Goal: Transaction & Acquisition: Purchase product/service

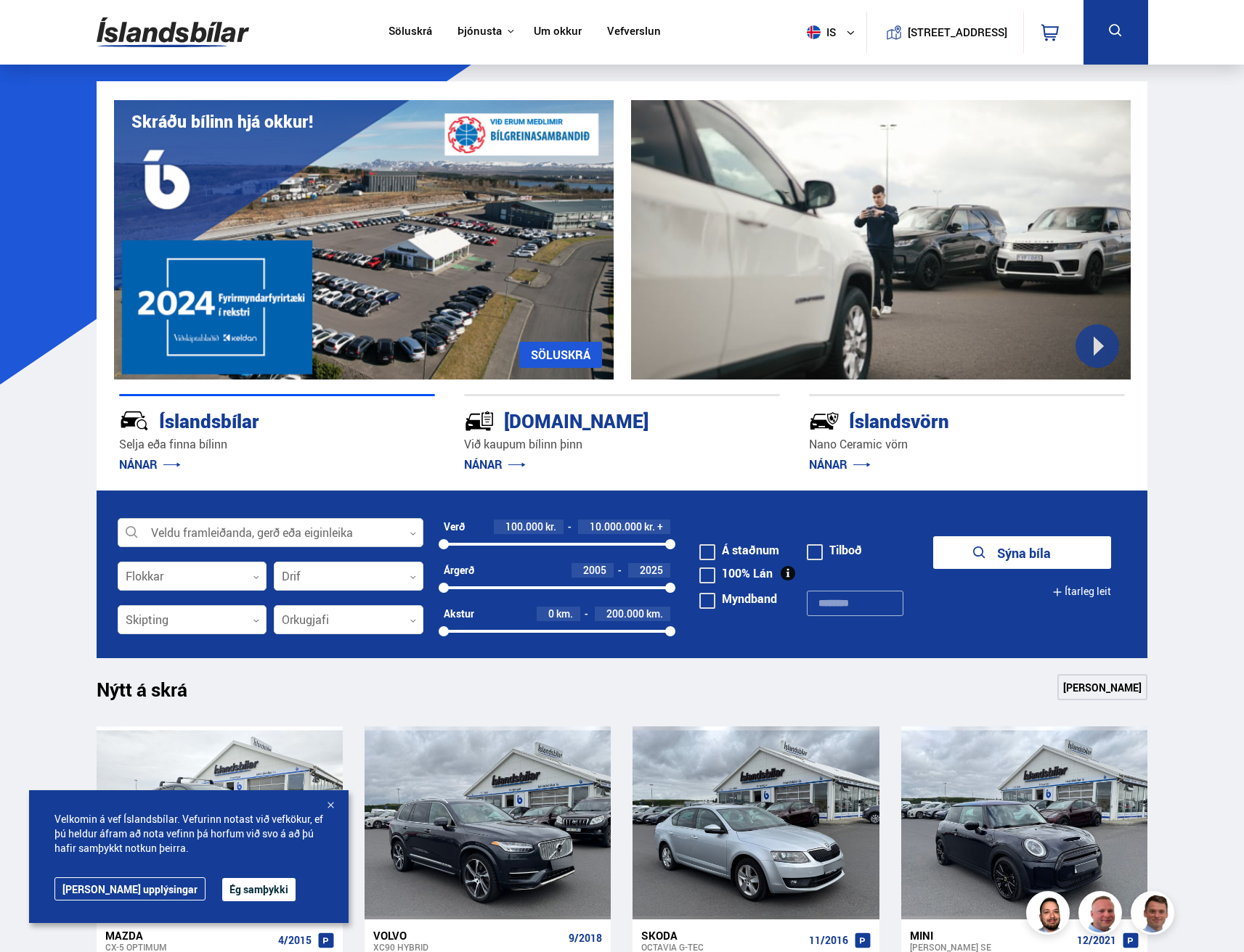
click at [254, 530] on div at bounding box center [270, 533] width 306 height 29
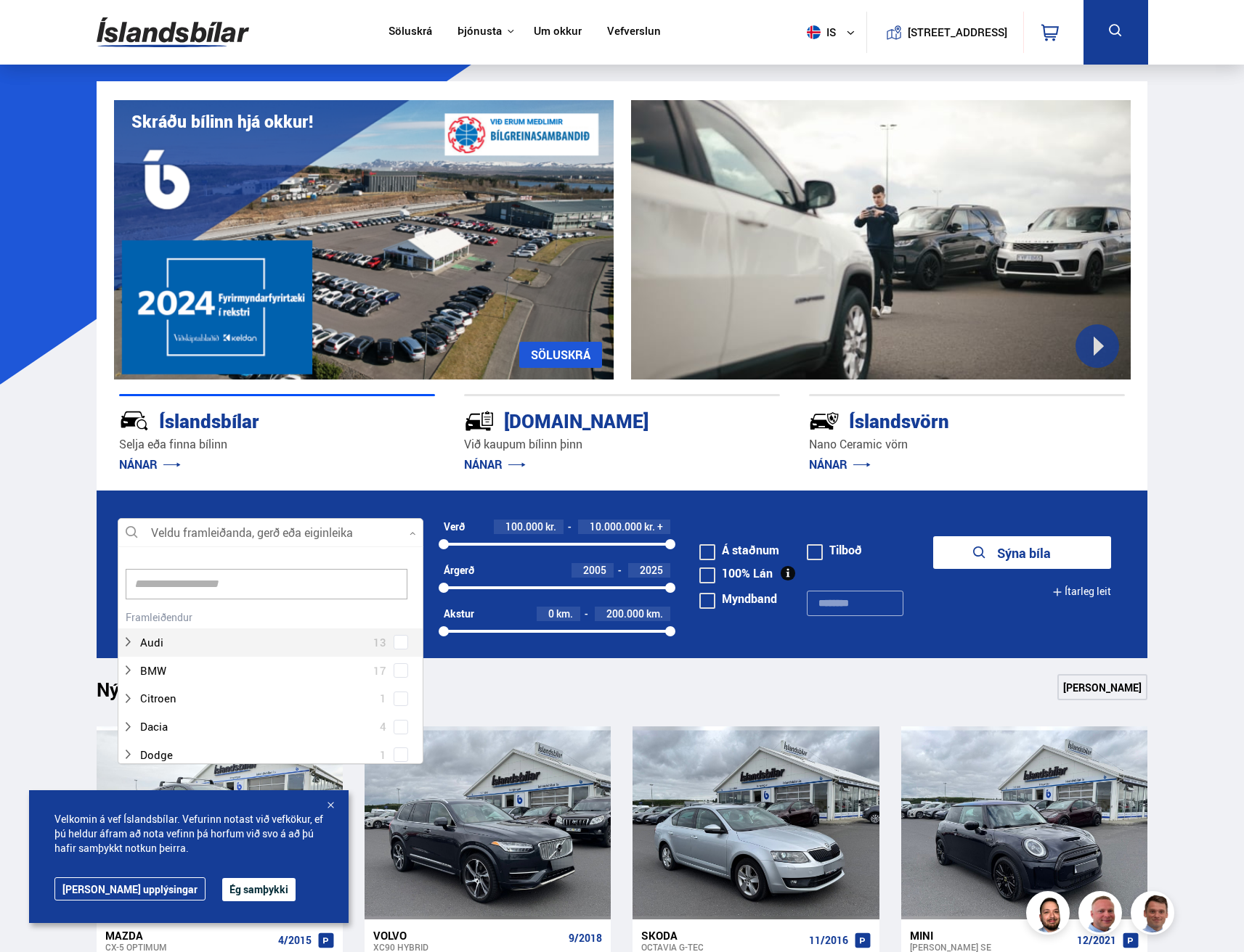
scroll to position [217, 301]
type input "*"
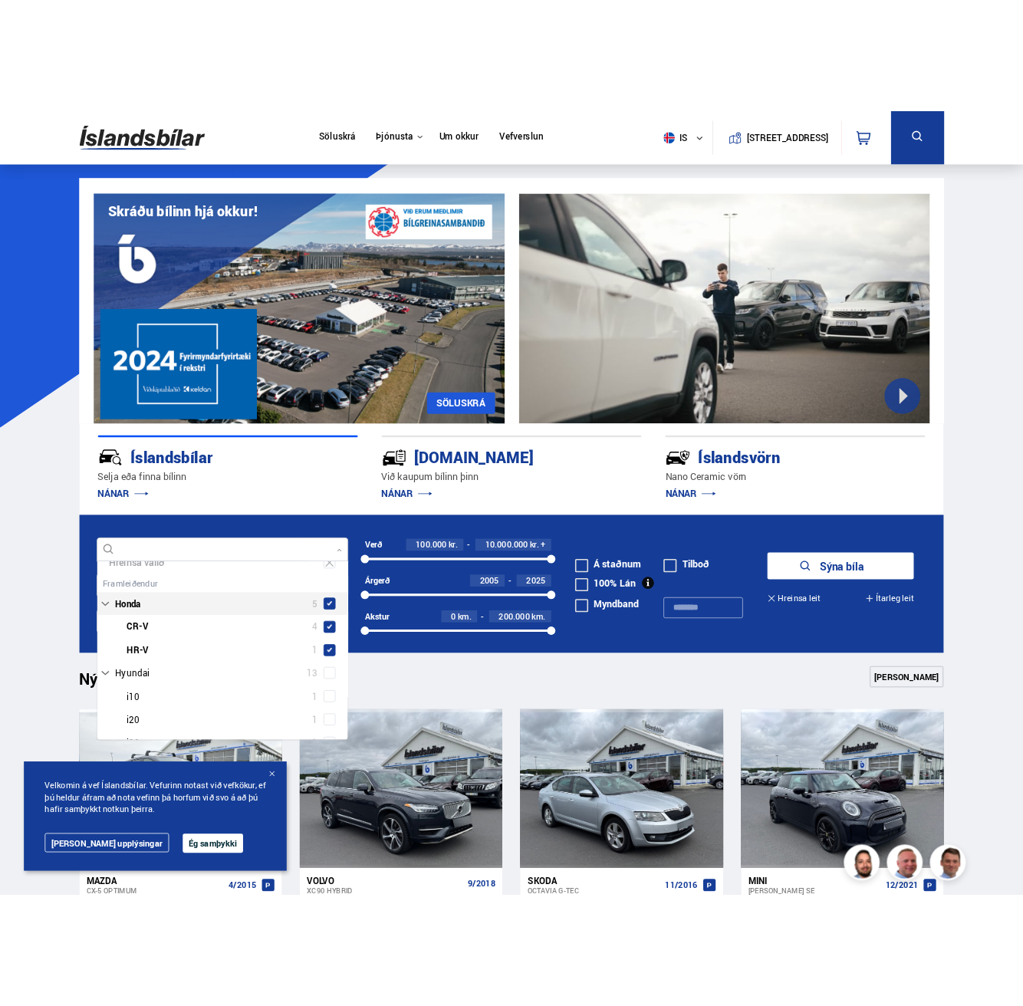
scroll to position [25, 0]
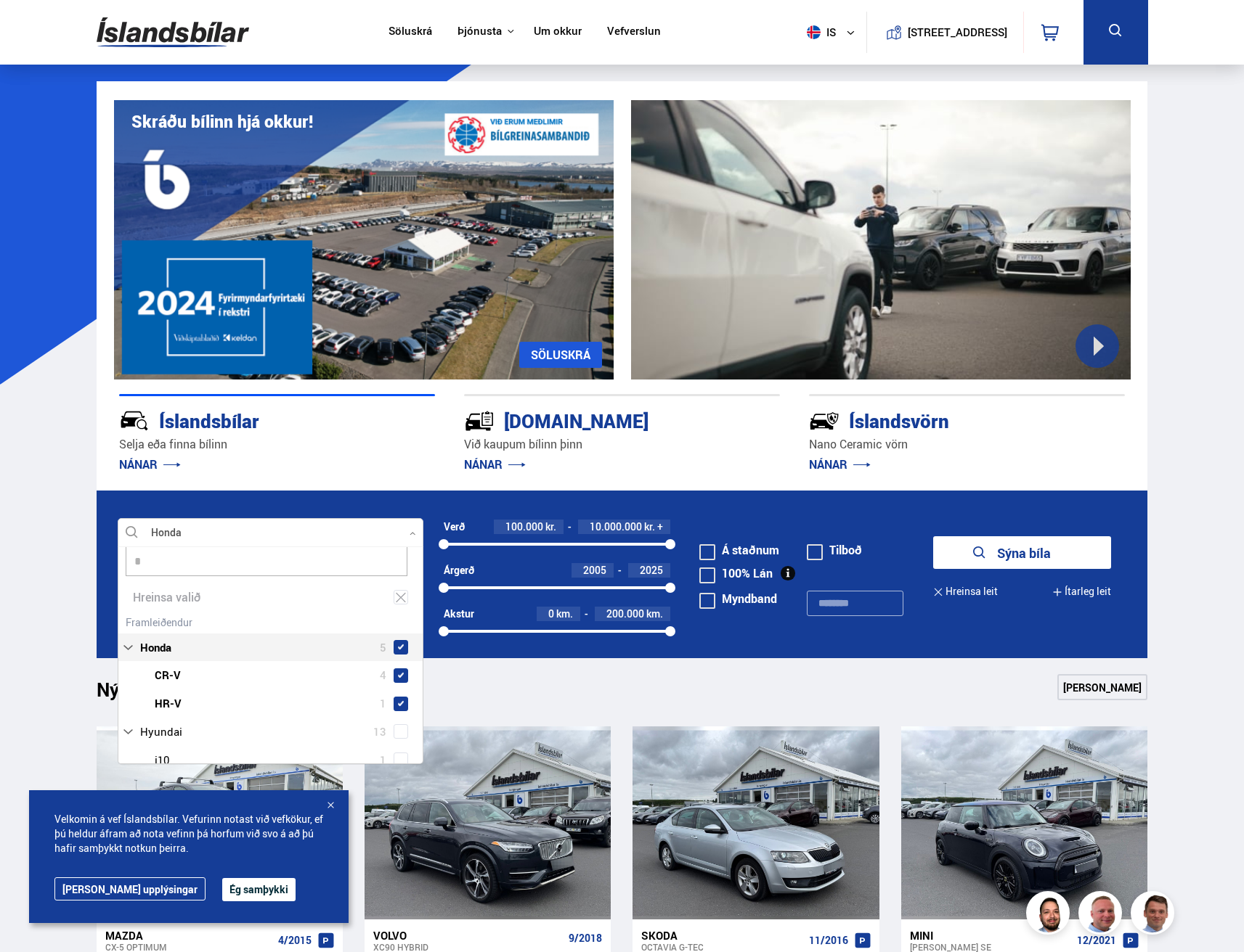
click at [222, 621] on div "Honda 5 Honda CR-V 4 Honda HR-V 1" at bounding box center [270, 665] width 304 height 106
click at [176, 699] on div at bounding box center [285, 703] width 268 height 21
click at [173, 705] on div at bounding box center [285, 703] width 268 height 21
click at [1018, 550] on button "Sýna 5 bíla" at bounding box center [1022, 553] width 178 height 33
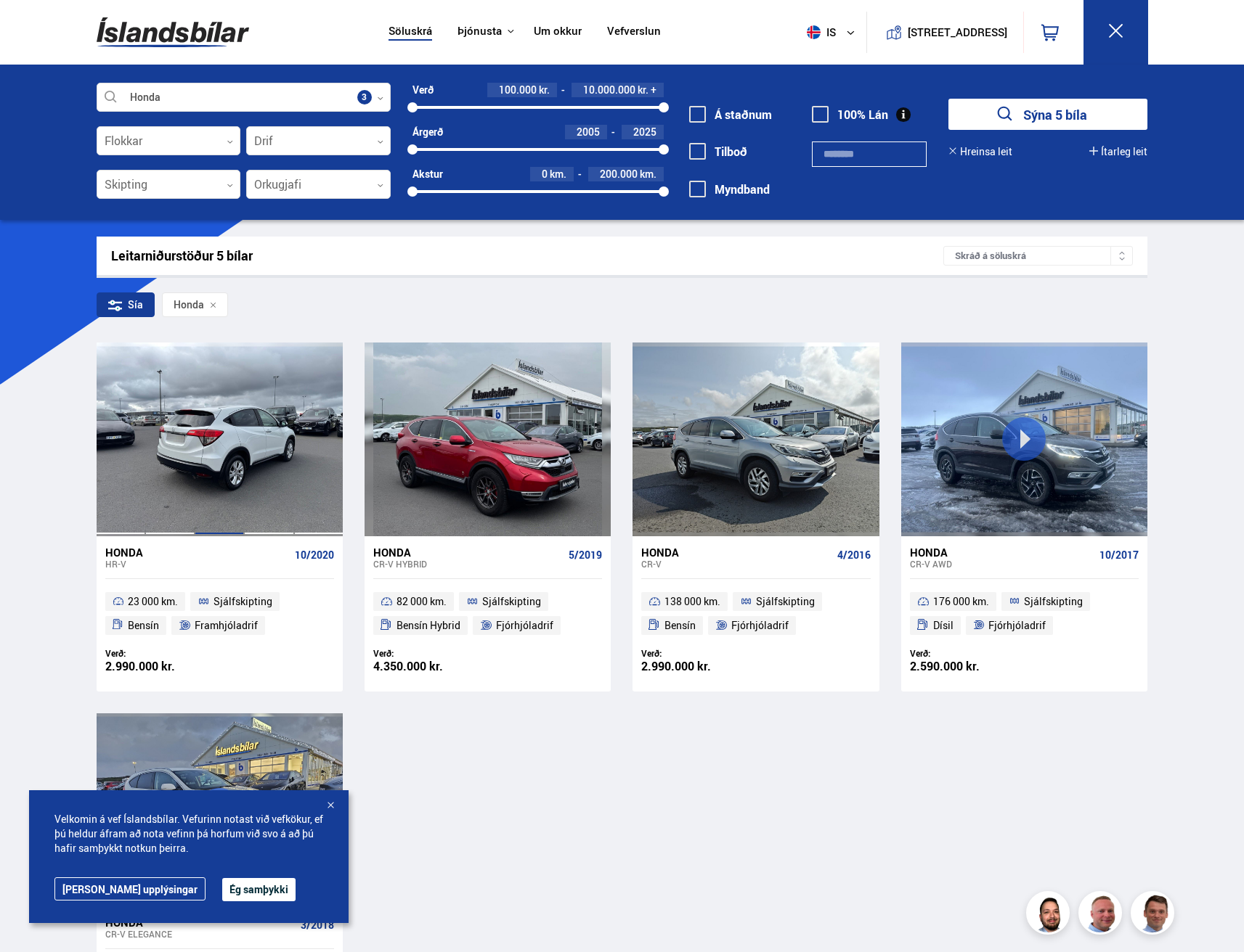
click at [240, 475] on div at bounding box center [220, 439] width 49 height 193
